Goal: Task Accomplishment & Management: Complete application form

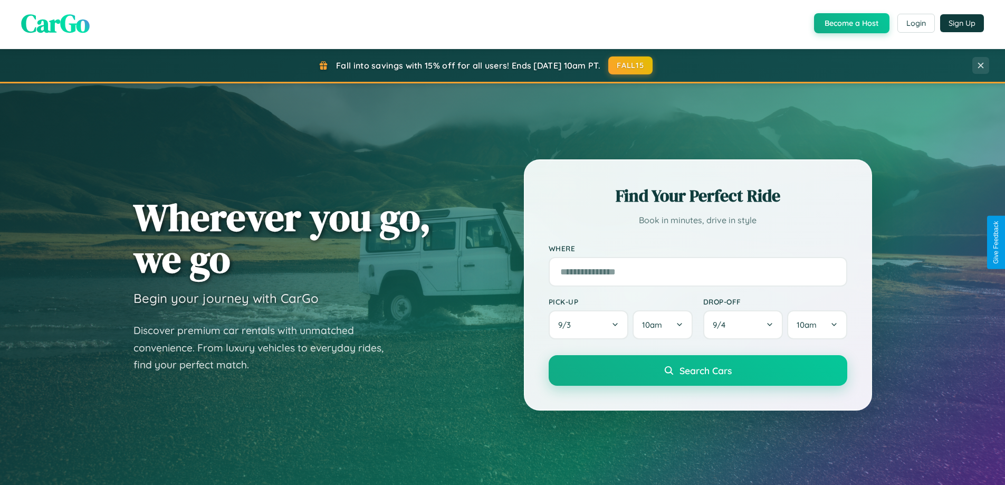
scroll to position [2029, 0]
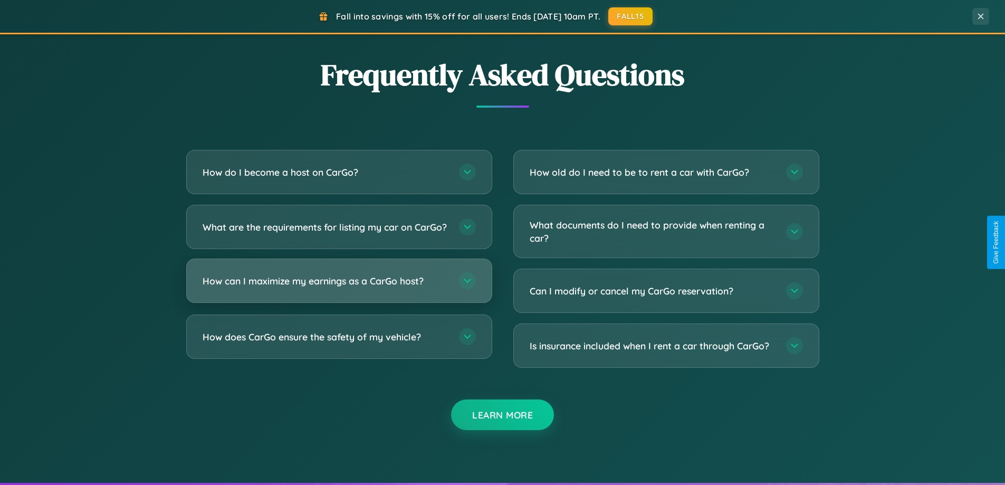
click at [339, 287] on h3 "How can I maximize my earnings as a CarGo host?" at bounding box center [326, 280] width 246 height 13
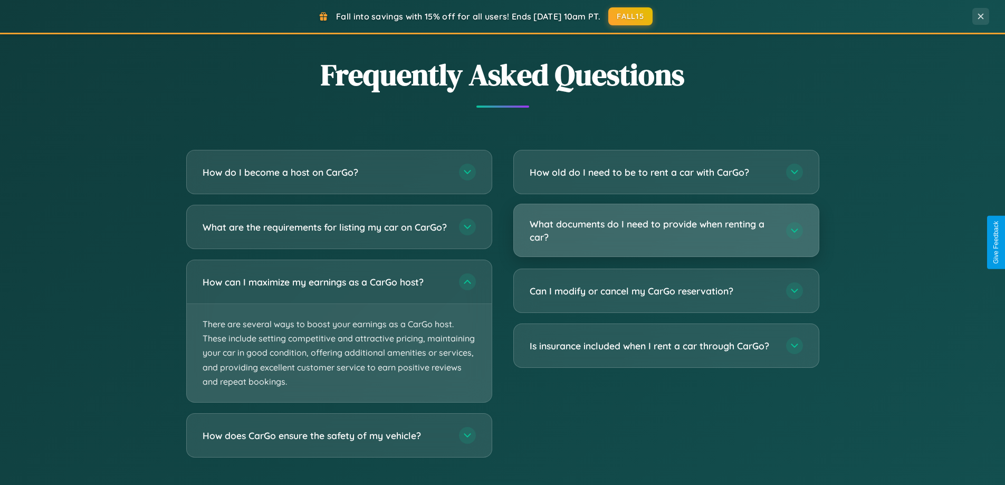
click at [666, 231] on h3 "What documents do I need to provide when renting a car?" at bounding box center [652, 230] width 246 height 26
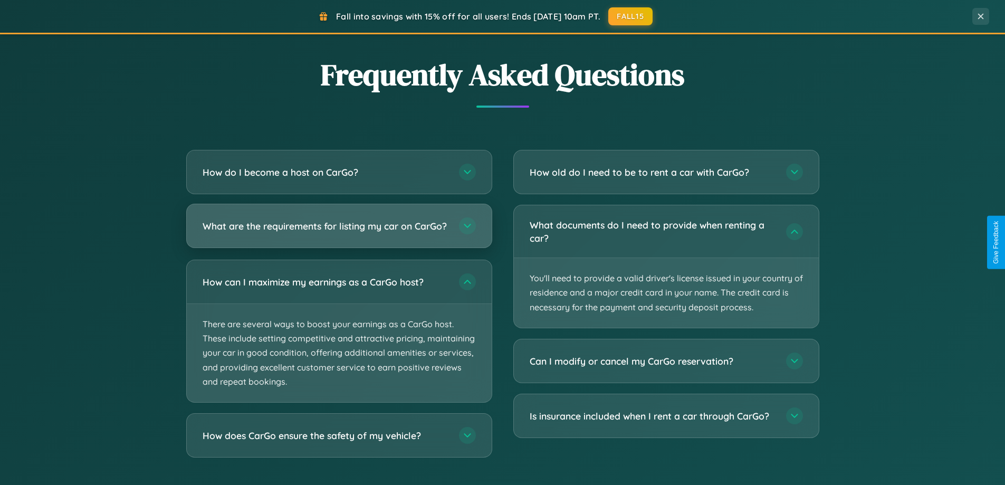
click at [339, 231] on h3 "What are the requirements for listing my car on CarGo?" at bounding box center [326, 225] width 246 height 13
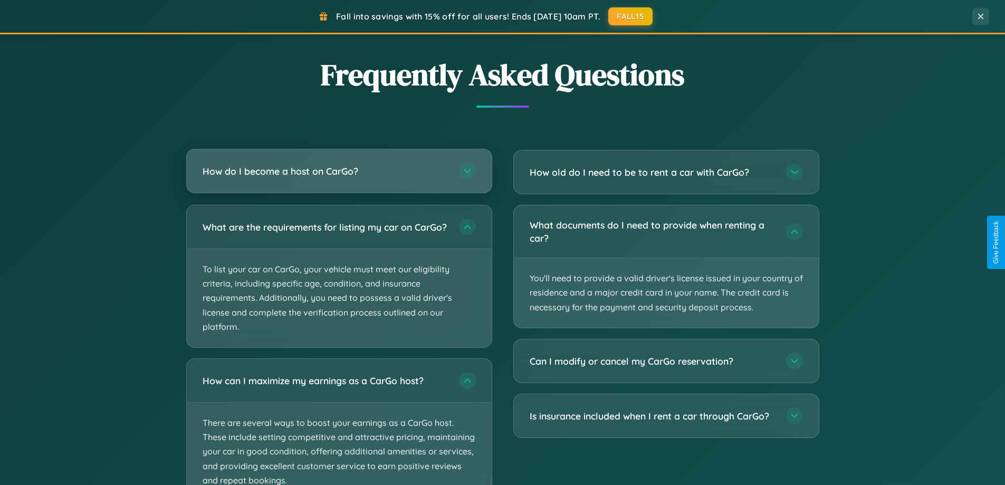
click at [339, 171] on h3 "How do I become a host on CarGo?" at bounding box center [326, 171] width 246 height 13
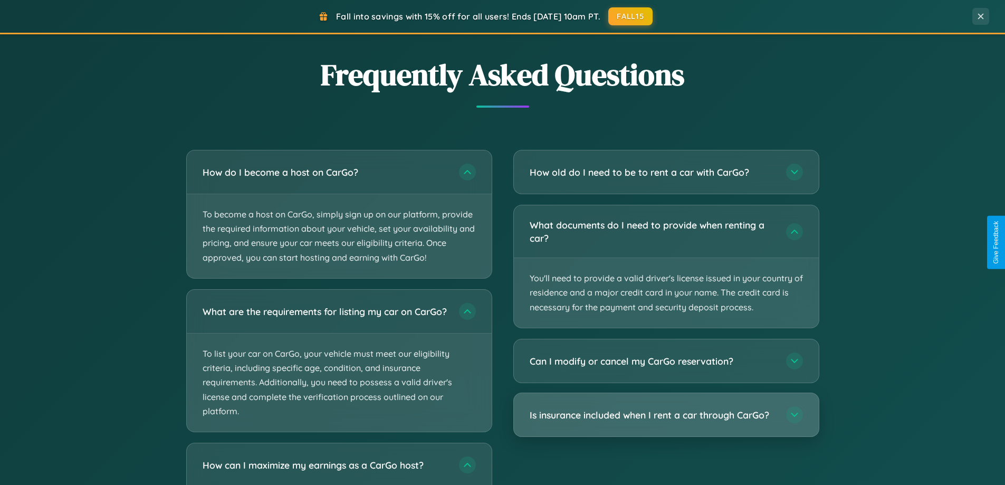
click at [666, 414] on h3 "Is insurance included when I rent a car through CarGo?" at bounding box center [652, 414] width 246 height 13
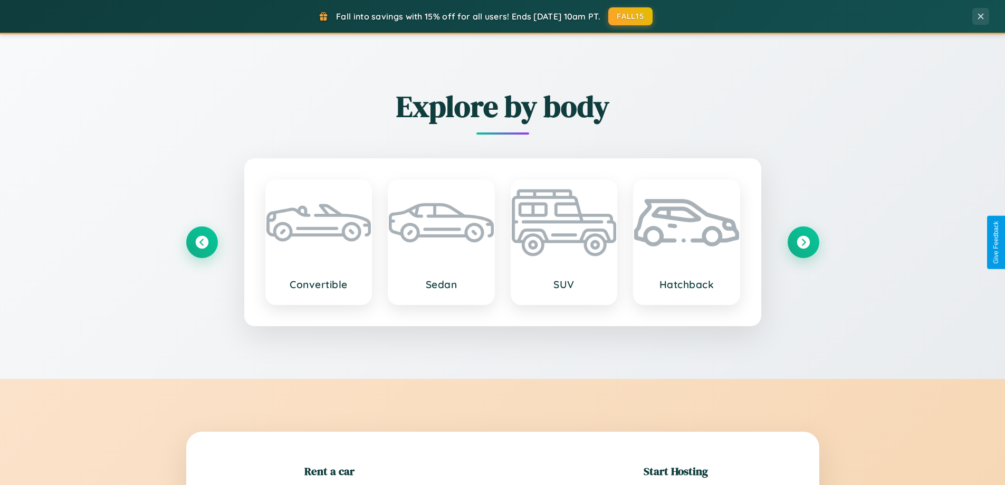
scroll to position [228, 0]
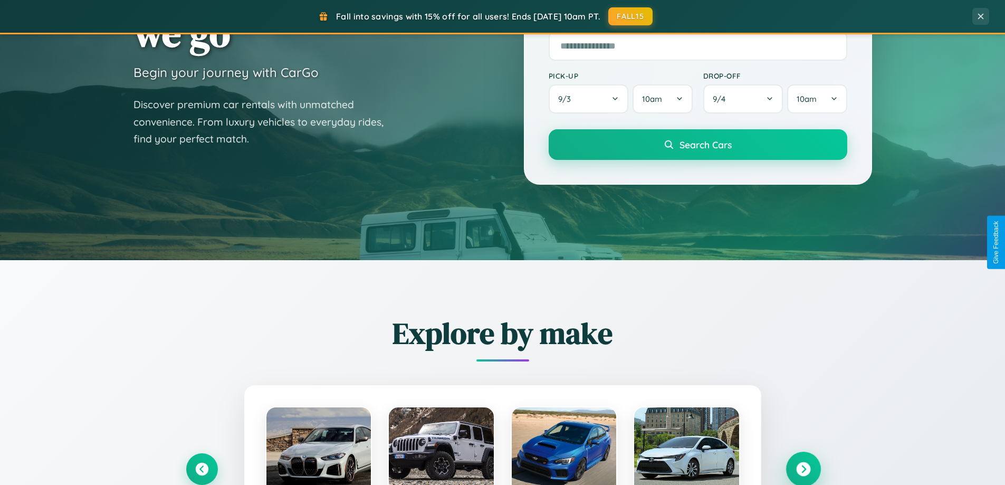
click at [803, 469] on icon at bounding box center [803, 469] width 14 height 14
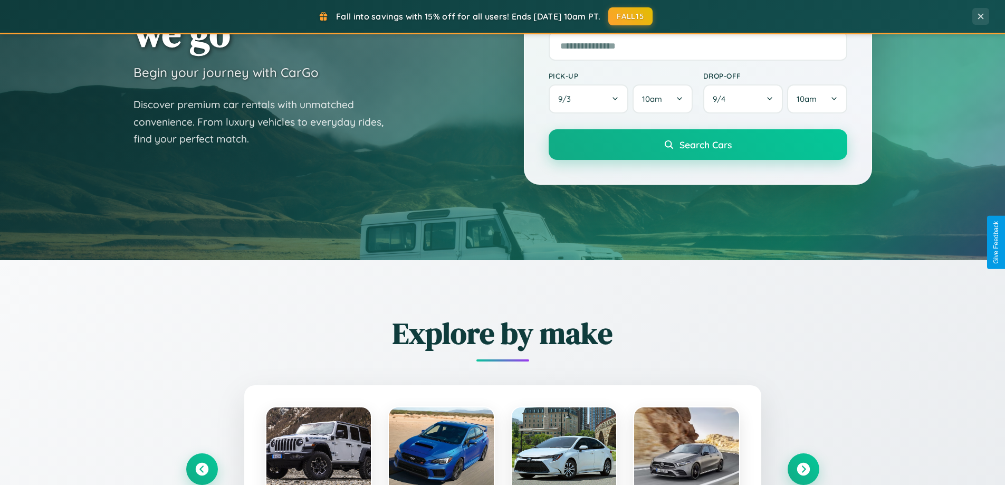
scroll to position [0, 0]
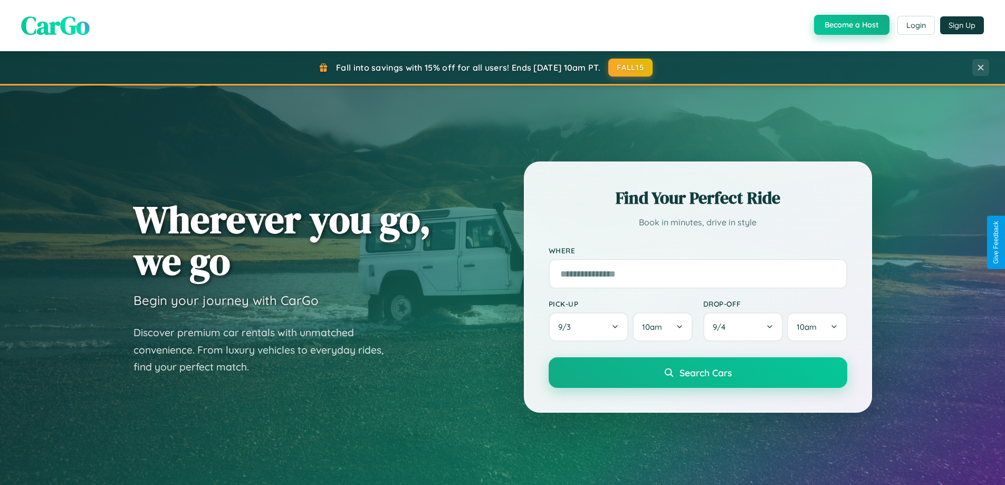
click at [850, 25] on button "Become a Host" at bounding box center [851, 25] width 75 height 20
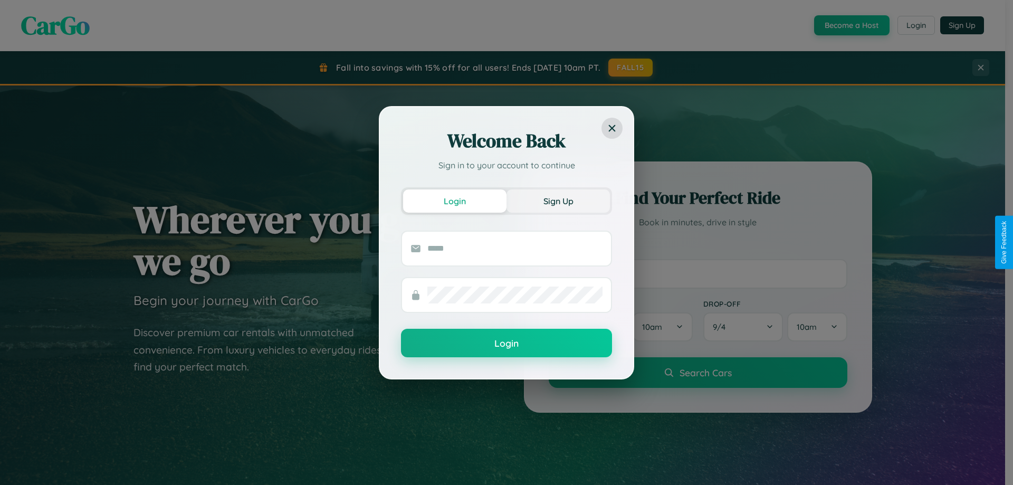
click at [558, 200] on button "Sign Up" at bounding box center [557, 200] width 103 height 23
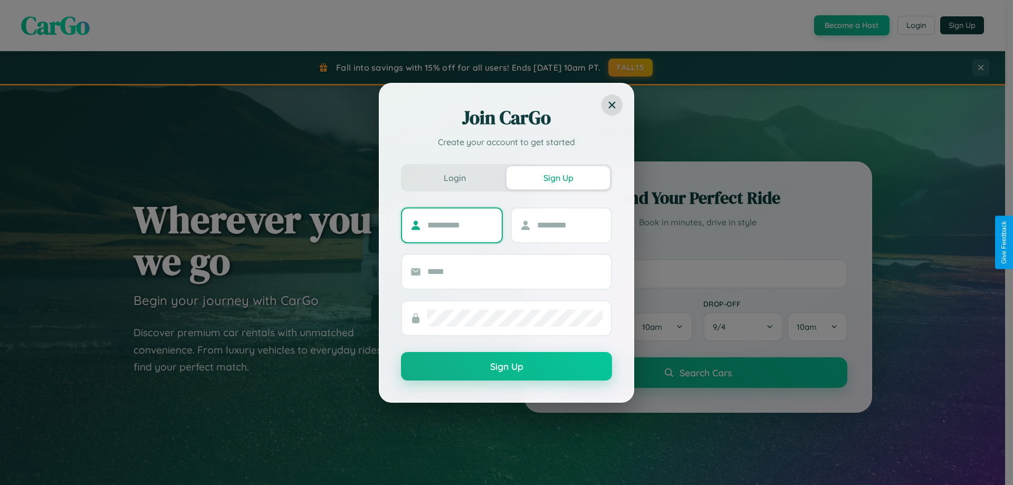
click at [460, 225] on input "text" at bounding box center [460, 225] width 66 height 17
type input "******"
click at [569, 225] on input "text" at bounding box center [570, 225] width 66 height 17
type input "*****"
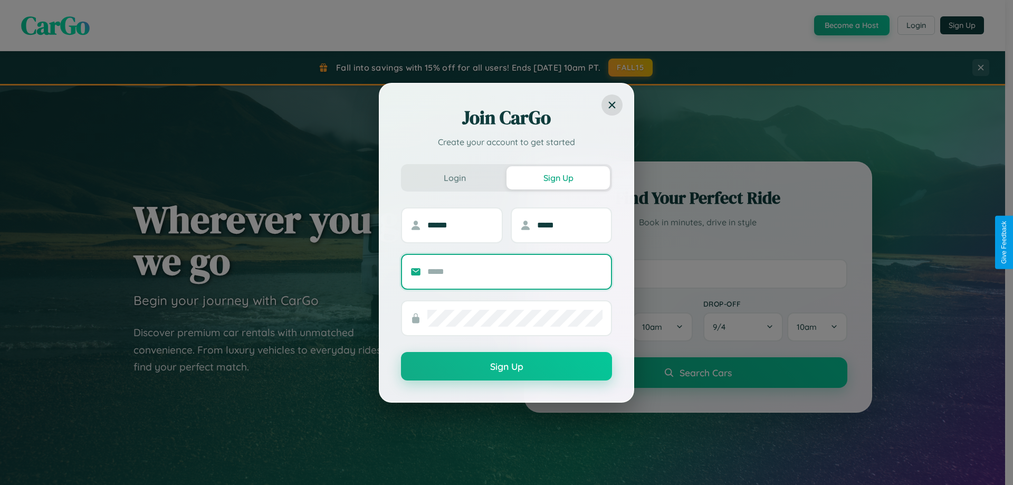
click at [515, 271] on input "text" at bounding box center [514, 271] width 175 height 17
type input "**********"
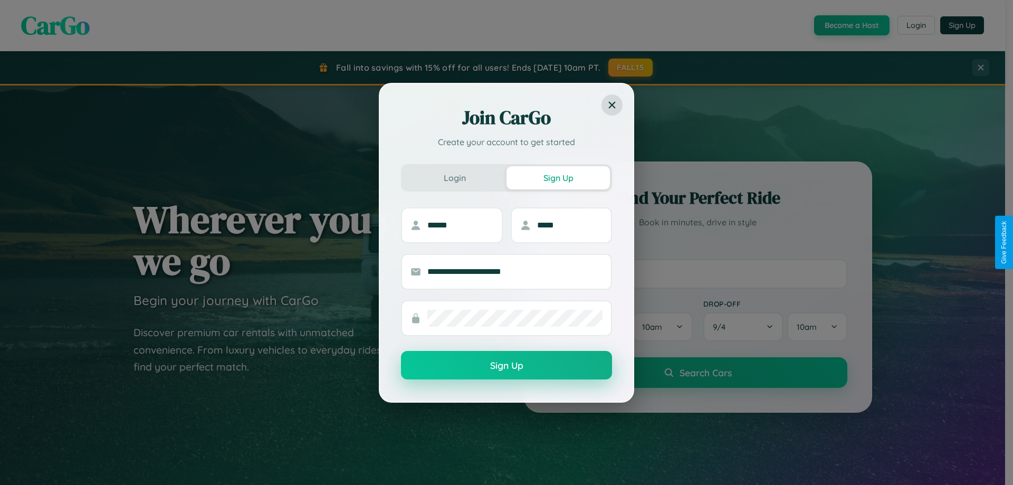
click at [506, 365] on button "Sign Up" at bounding box center [506, 365] width 211 height 28
